Goal: Check status: Check status

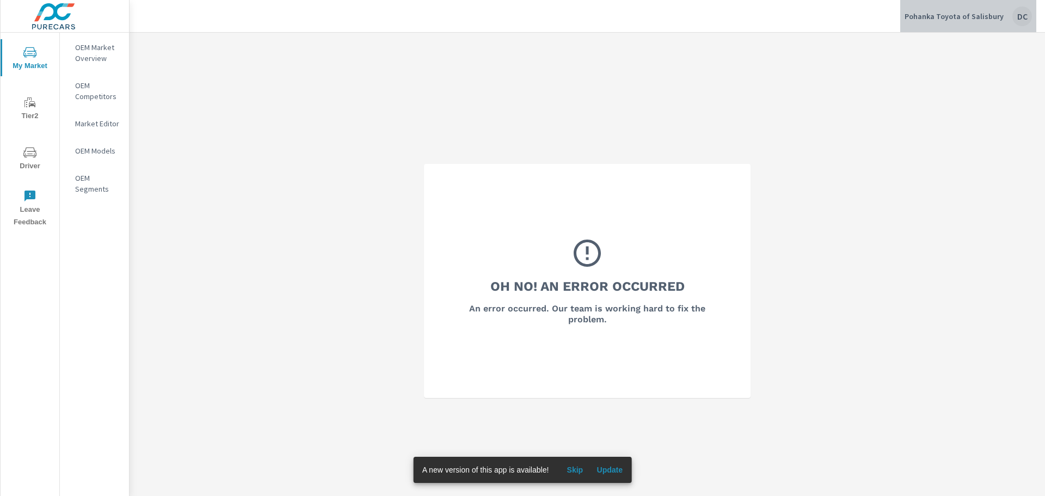
click at [1023, 20] on div "DC" at bounding box center [1023, 17] width 20 height 20
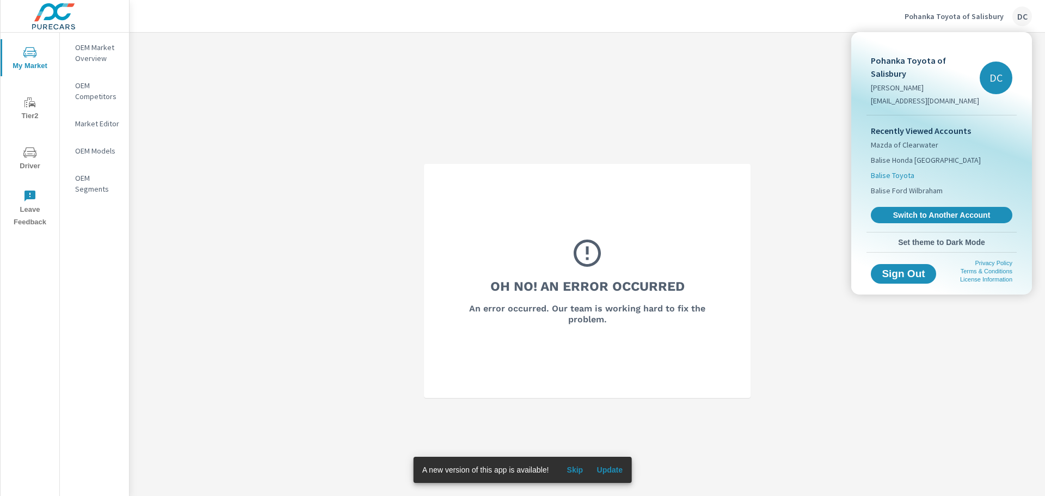
click at [895, 170] on span "Balise Toyota" at bounding box center [893, 175] width 44 height 11
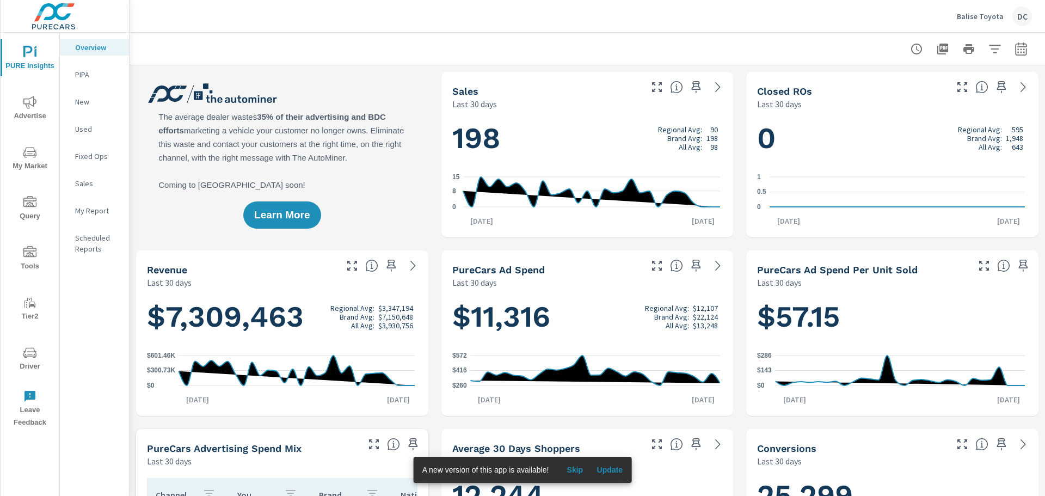
scroll to position [1, 0]
click at [21, 101] on span "Advertise" at bounding box center [30, 109] width 52 height 27
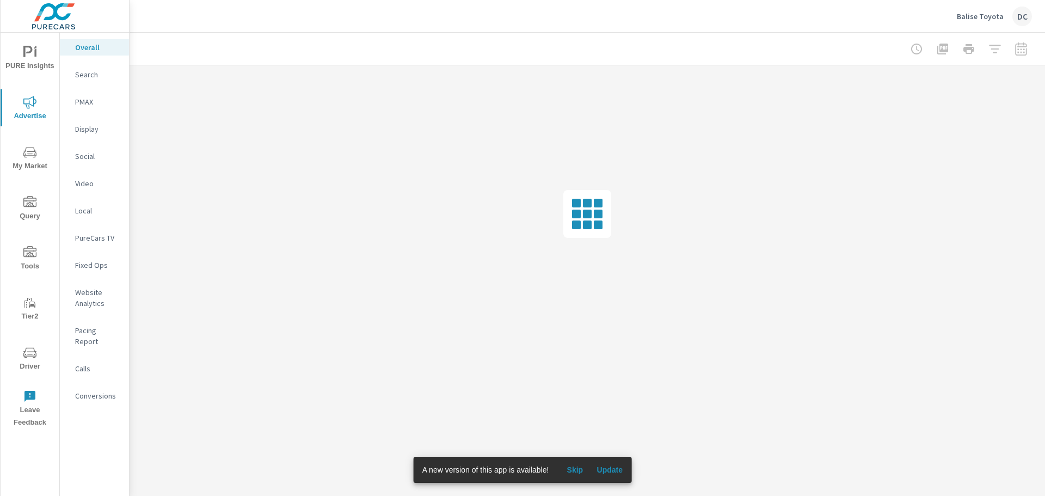
click at [96, 102] on p "PMAX" at bounding box center [97, 101] width 45 height 11
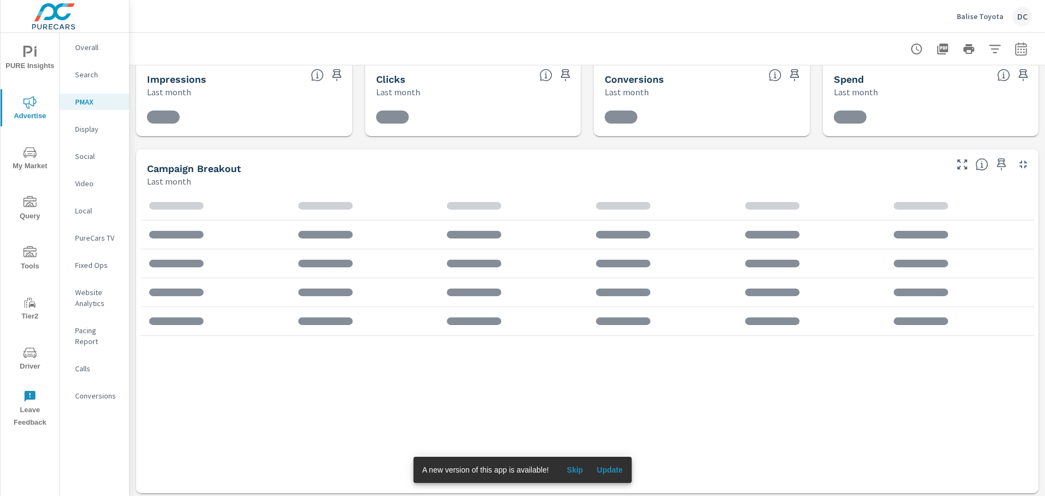
scroll to position [16, 0]
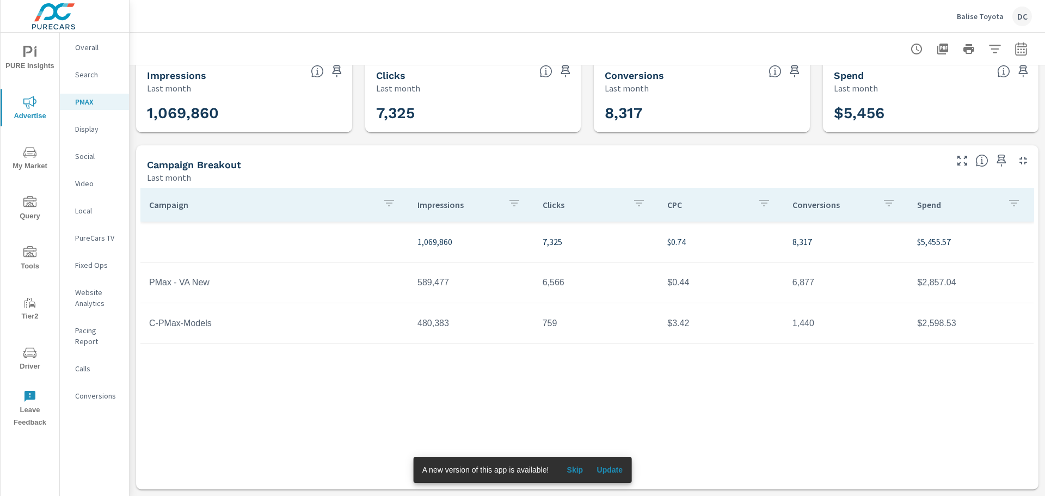
click at [602, 467] on span "Update" at bounding box center [610, 470] width 26 height 10
